Goal: Check status

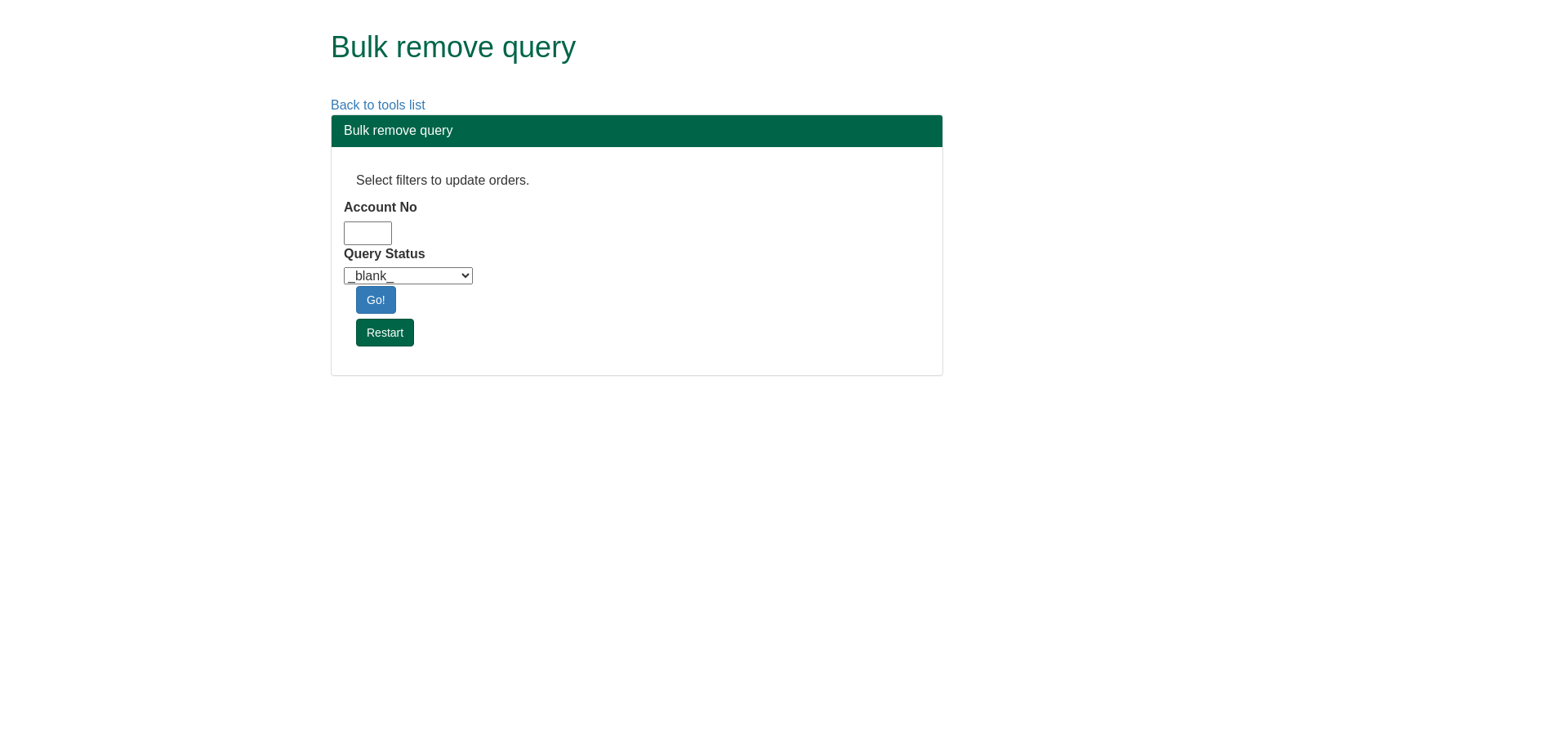
click at [365, 223] on input "Account No" at bounding box center [367, 233] width 48 height 23
type input "adm10"
click at [368, 284] on select "_blank_ Customer Credit_Control Purchasing Internal Other Address High_Value Co…" at bounding box center [407, 276] width 129 height 17
select select "Automation_Check"
click at [343, 268] on select "_blank_ Customer Credit_Control Purchasing Internal Other Address High_Value Co…" at bounding box center [407, 276] width 129 height 17
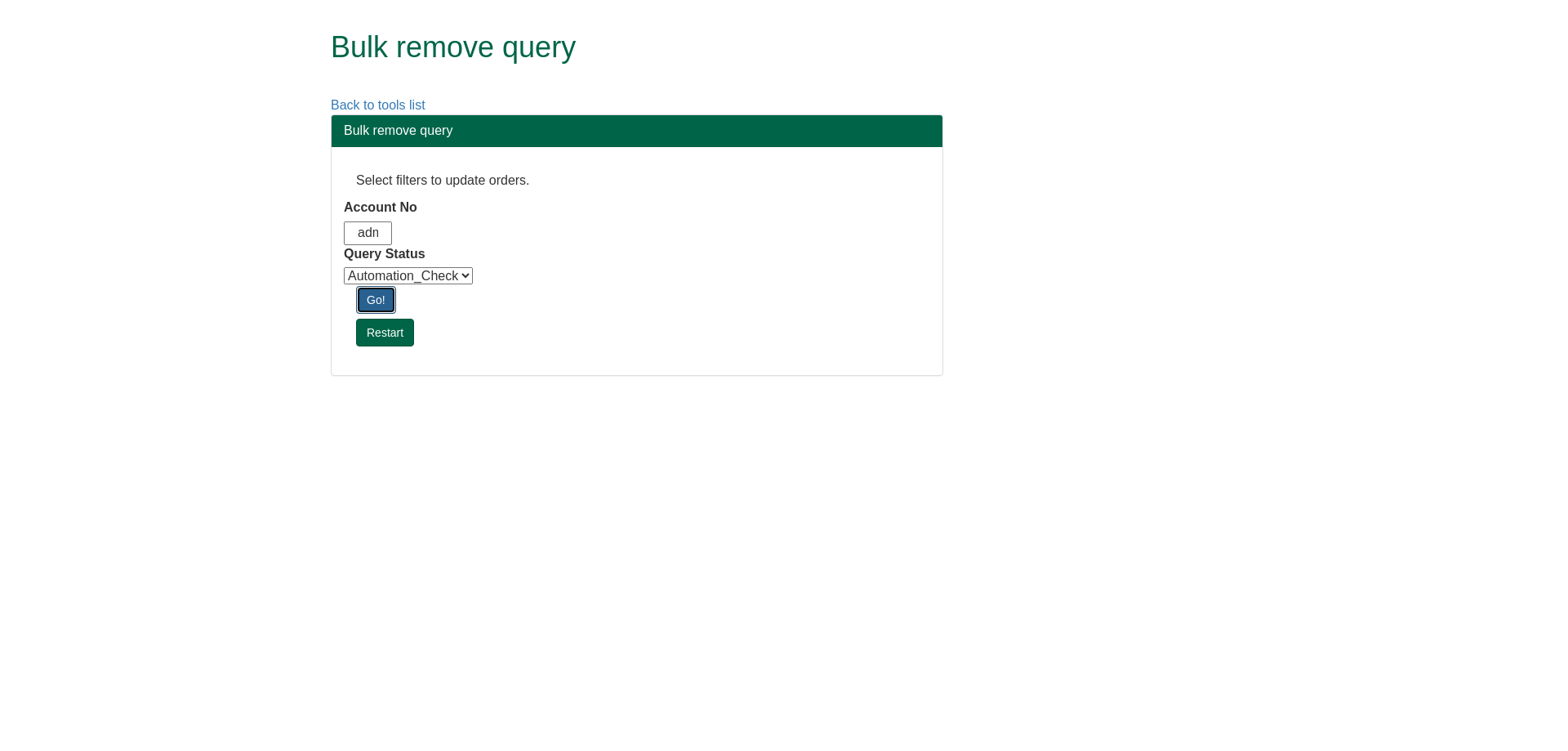
click at [383, 303] on link "Go!" at bounding box center [375, 300] width 40 height 28
